Goal: Transaction & Acquisition: Purchase product/service

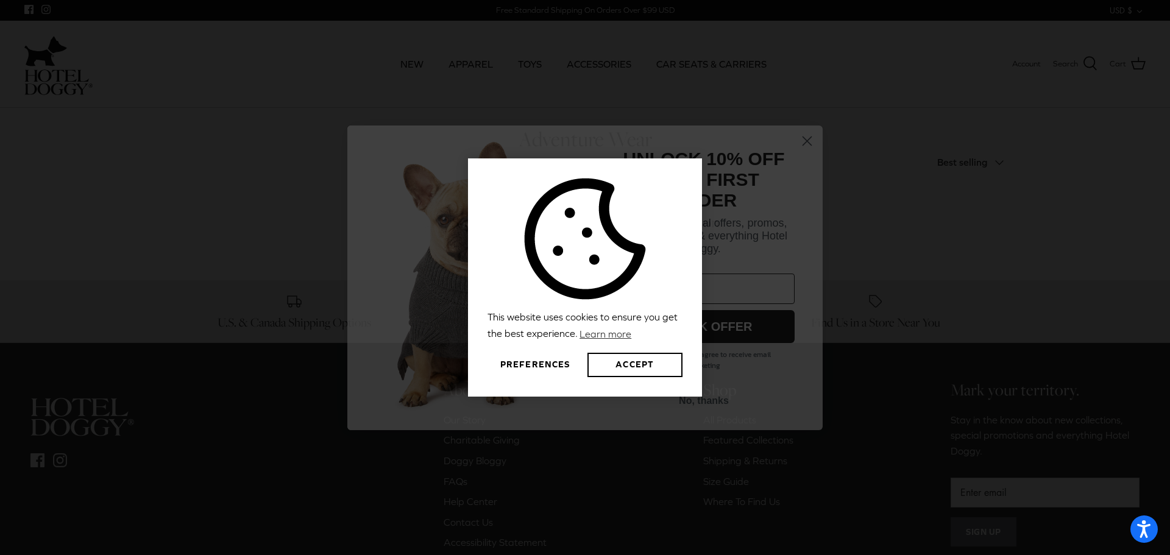
click at [551, 366] on button "Preferences" at bounding box center [534, 365] width 95 height 24
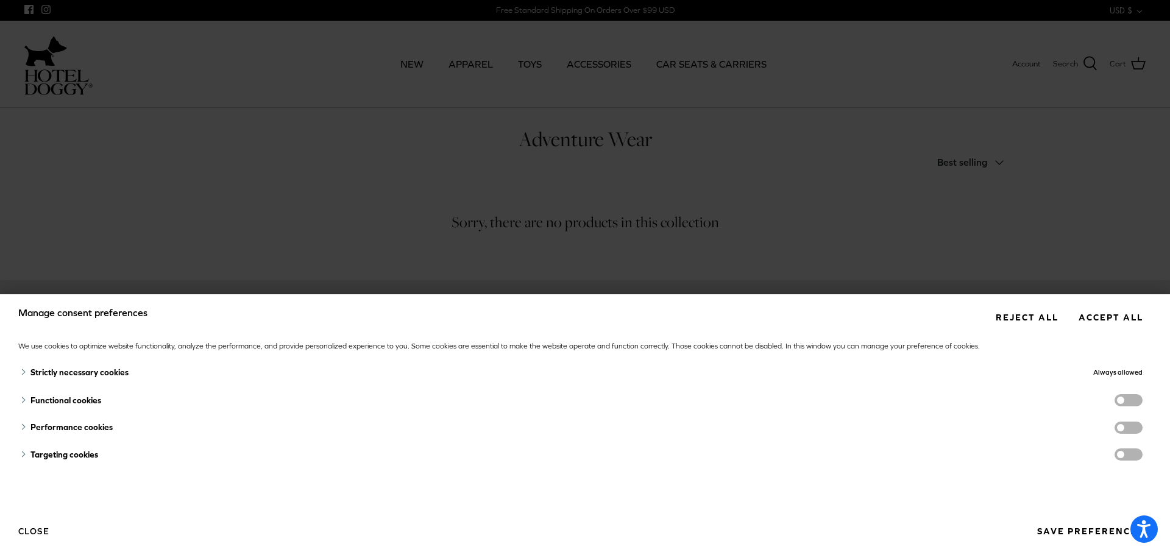
click at [546, 365] on div "Strictly necessary cookies" at bounding box center [411, 373] width 787 height 28
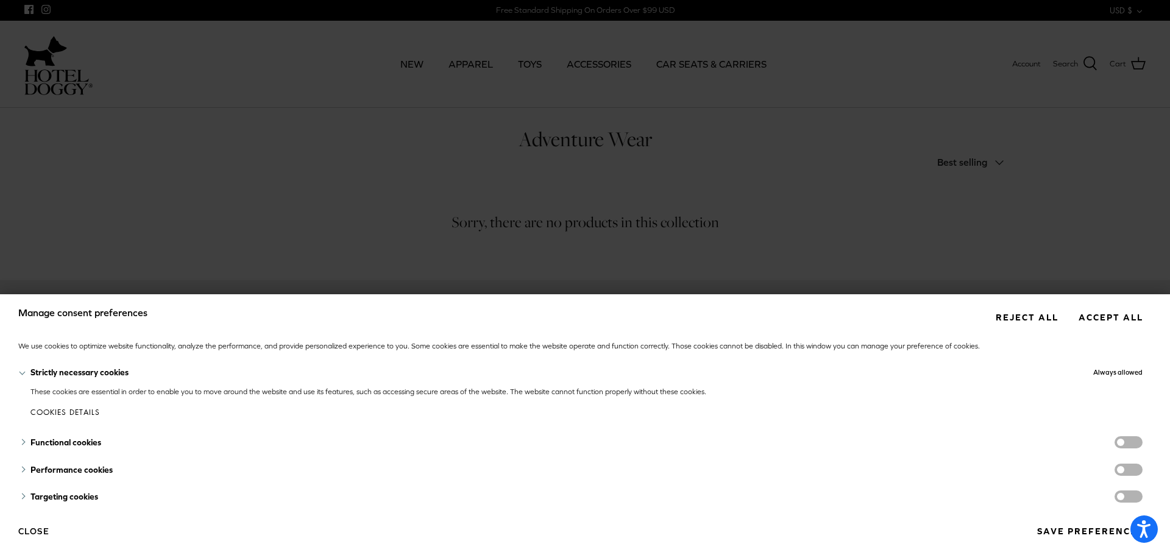
click at [822, 177] on div "Manage consent preferences Reject all Accept all We use cookies to optimize web…" at bounding box center [585, 277] width 1170 height 555
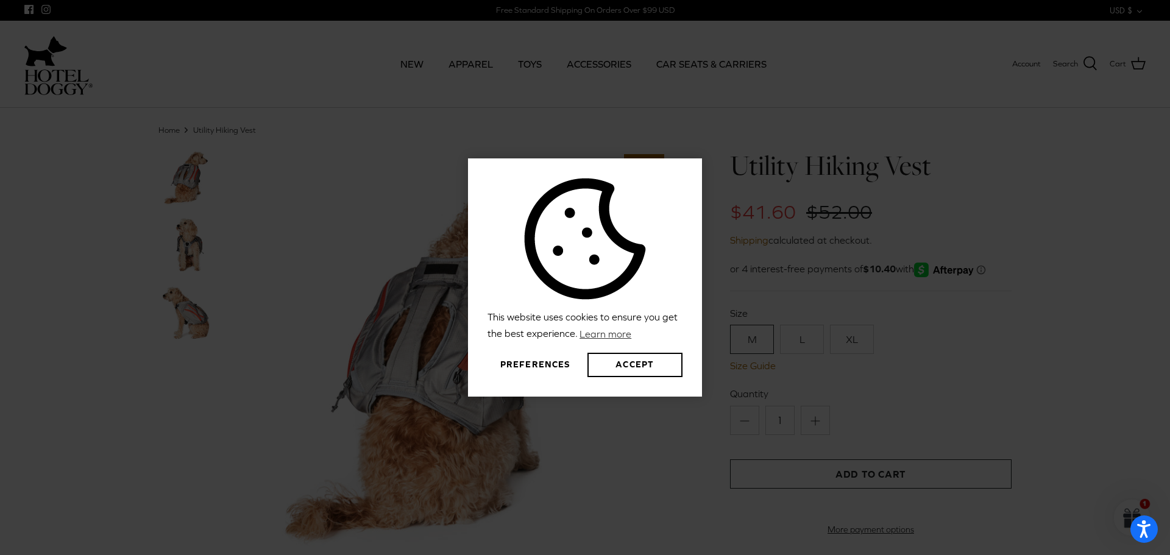
click at [345, 241] on div "This website uses cookies to ensure you get the best experience. Learn more Pre…" at bounding box center [585, 277] width 1170 height 555
click at [623, 334] on link "Learn more" at bounding box center [605, 333] width 55 height 18
